Goal: Task Accomplishment & Management: Manage account settings

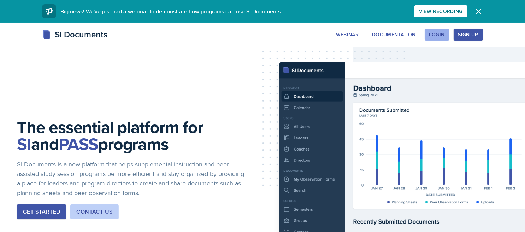
click at [438, 38] on button "Login" at bounding box center [436, 35] width 25 height 12
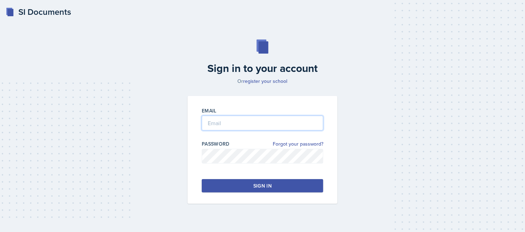
click at [254, 128] on input "email" at bounding box center [262, 123] width 121 height 15
type input "[EMAIL_ADDRESS][DOMAIN_NAME]"
click at [267, 181] on button "Sign in" at bounding box center [262, 185] width 121 height 13
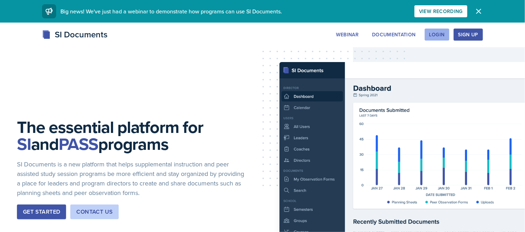
click at [442, 37] on div "Login" at bounding box center [437, 35] width 16 height 6
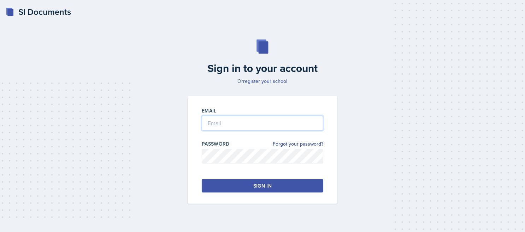
click at [281, 130] on input "email" at bounding box center [262, 123] width 121 height 15
type input "[EMAIL_ADDRESS][DOMAIN_NAME]"
click at [289, 186] on button "Sign in" at bounding box center [262, 185] width 121 height 13
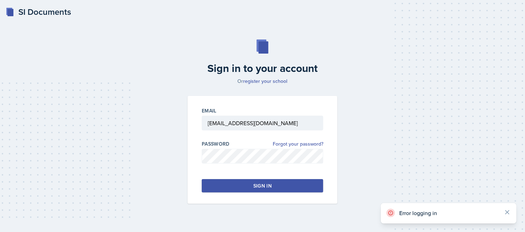
scroll to position [11, 0]
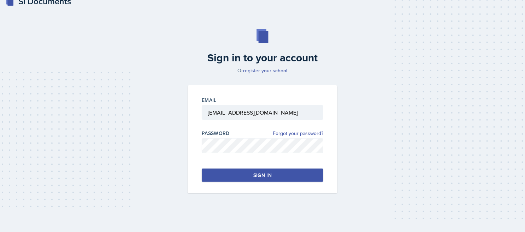
click at [274, 176] on button "Sign in" at bounding box center [262, 175] width 121 height 13
